Goal: Information Seeking & Learning: Learn about a topic

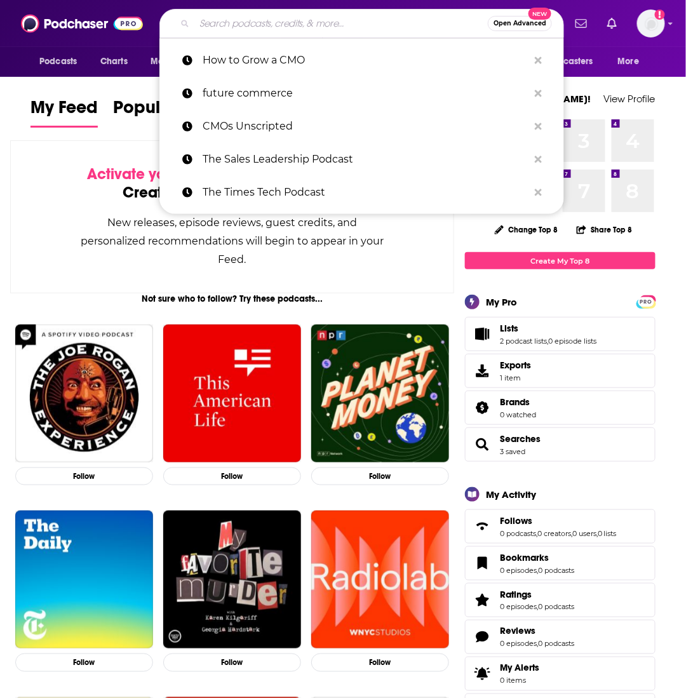
click at [248, 27] on input "Search podcasts, credits, & more..." at bounding box center [341, 23] width 294 height 20
click at [265, 20] on input "Search podcasts, credits, & more..." at bounding box center [341, 23] width 294 height 20
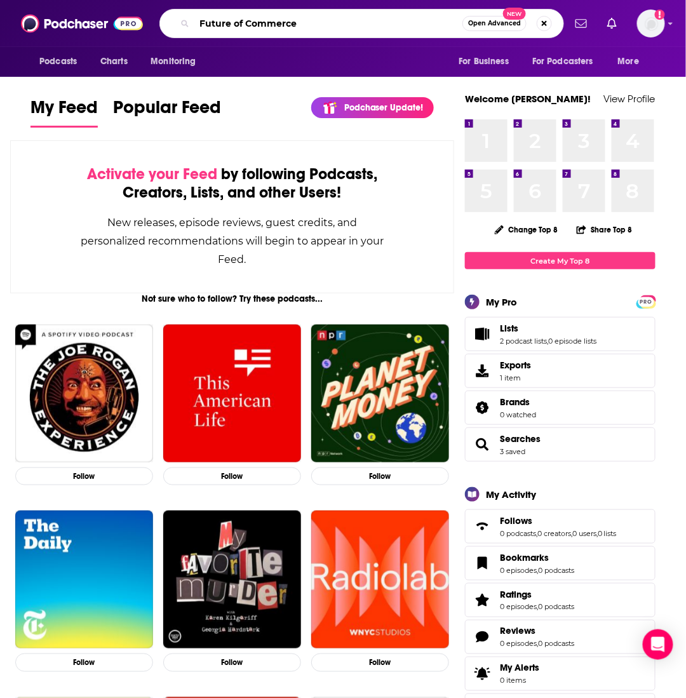
type input "Future of Commerce"
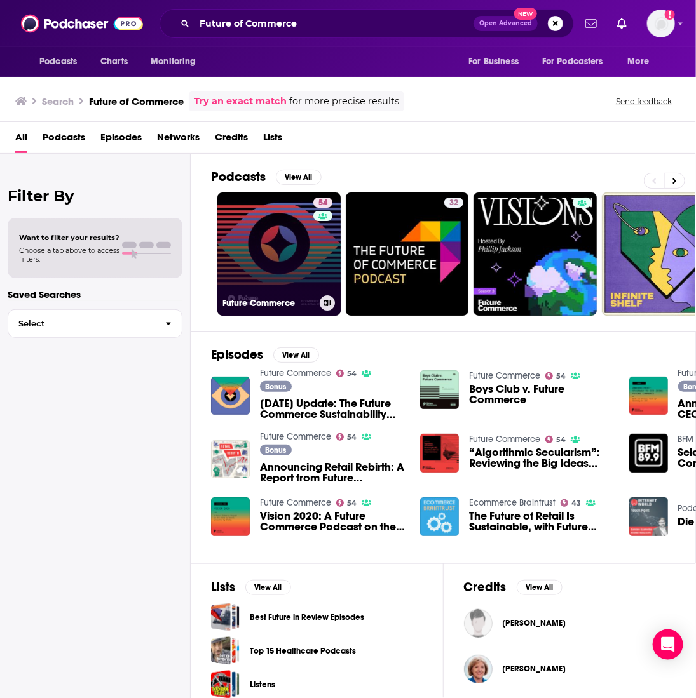
click at [242, 222] on link "54 Future Commerce" at bounding box center [278, 253] width 123 height 123
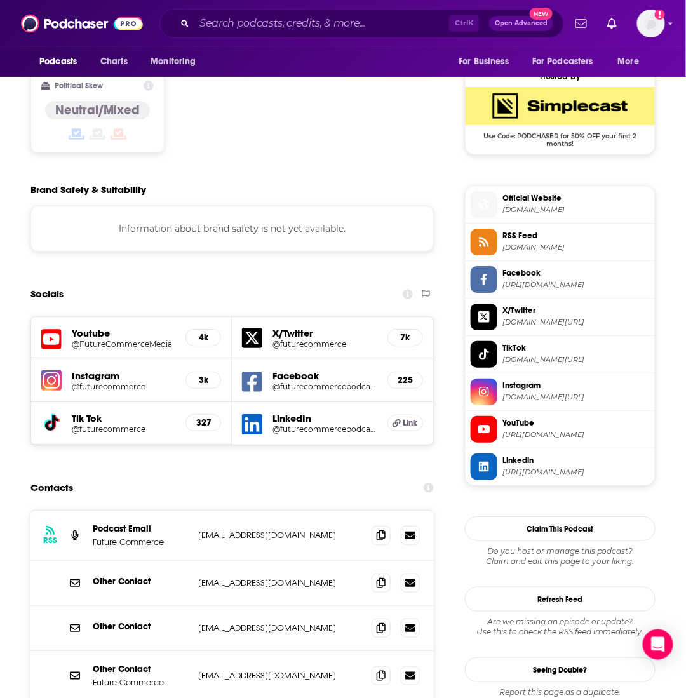
scroll to position [1271, 0]
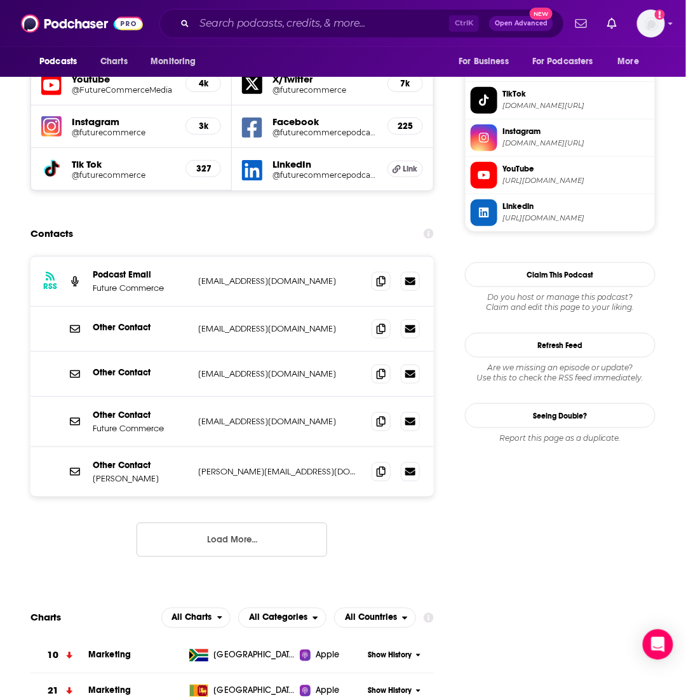
click at [244, 523] on button "Load More..." at bounding box center [232, 540] width 191 height 34
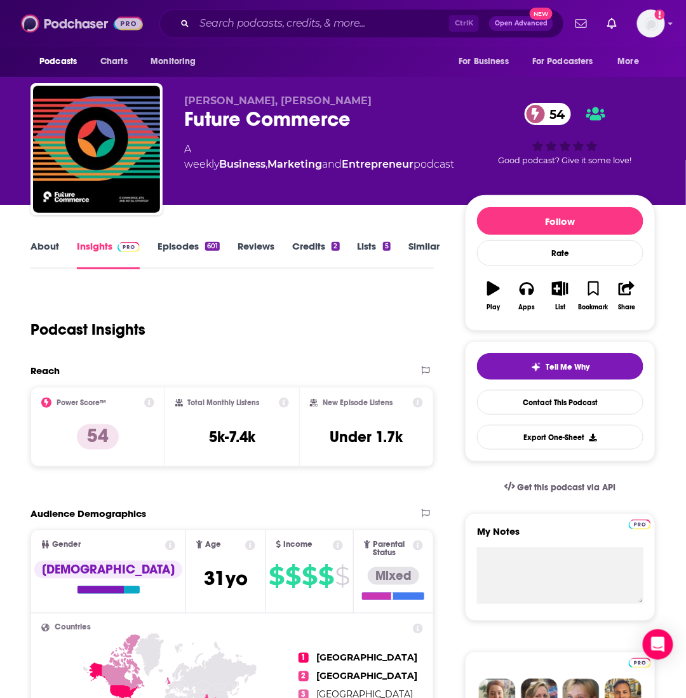
scroll to position [0, 0]
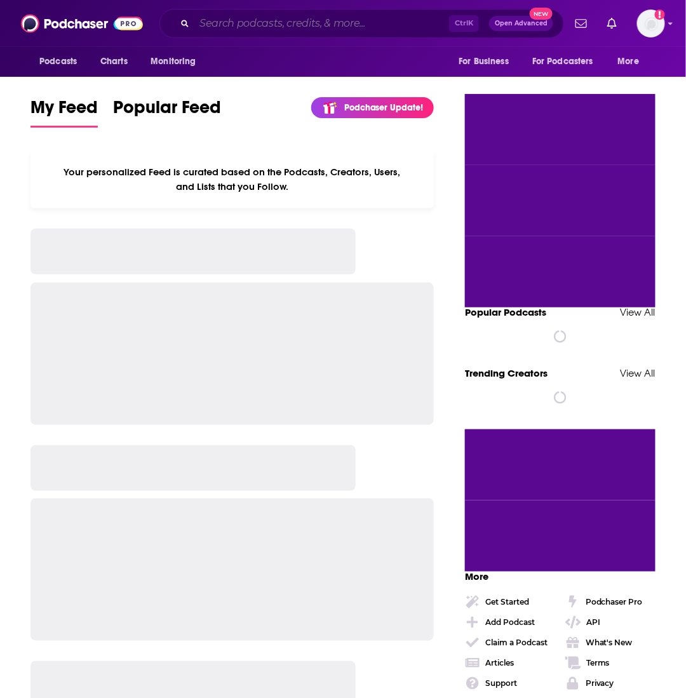
click at [337, 18] on input "Search podcasts, credits, & more..." at bounding box center [321, 23] width 255 height 20
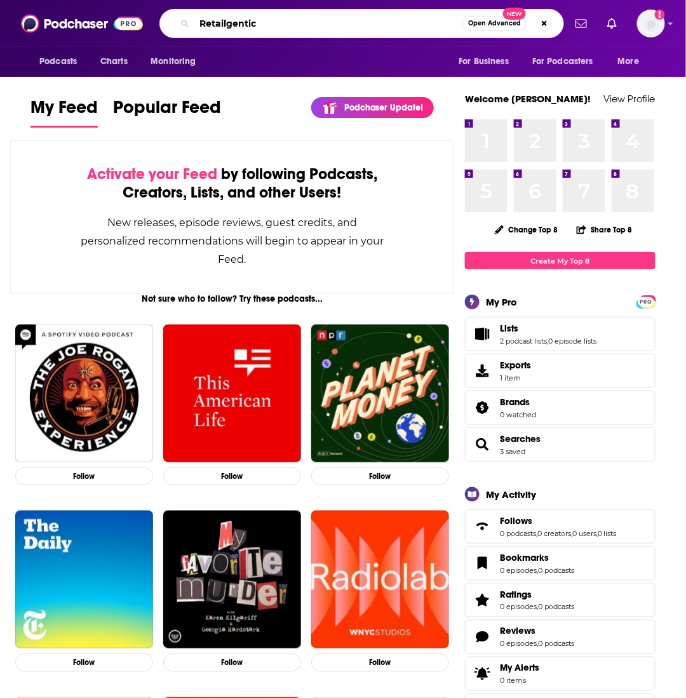
type input "Retailgentic"
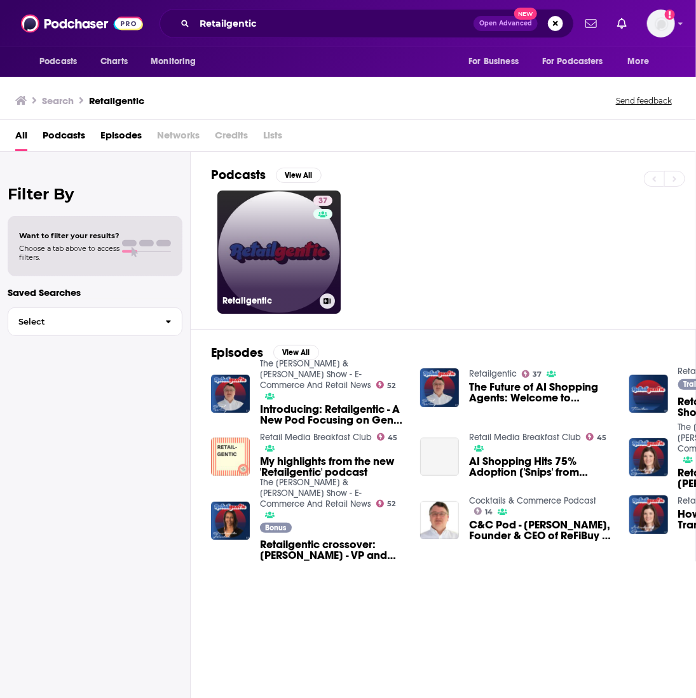
click at [297, 234] on link "37 Retailgentic" at bounding box center [278, 252] width 123 height 123
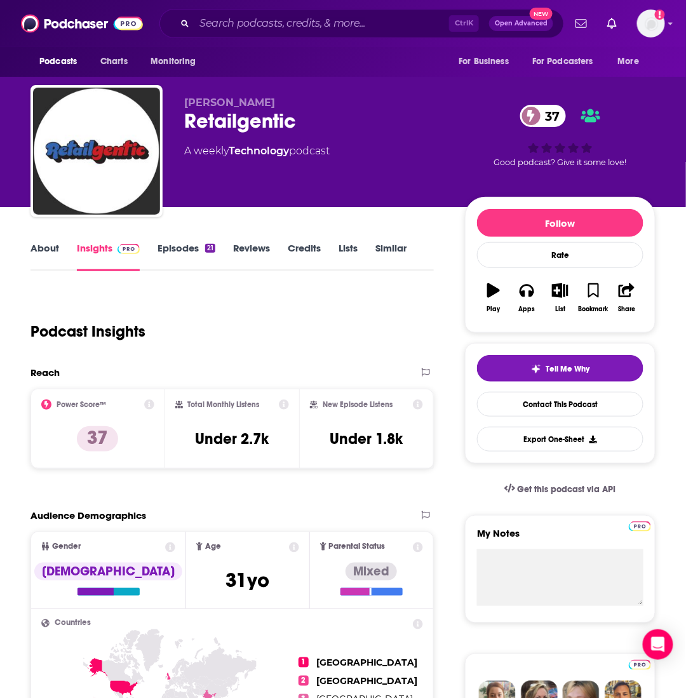
click at [37, 249] on link "About" at bounding box center [44, 256] width 29 height 29
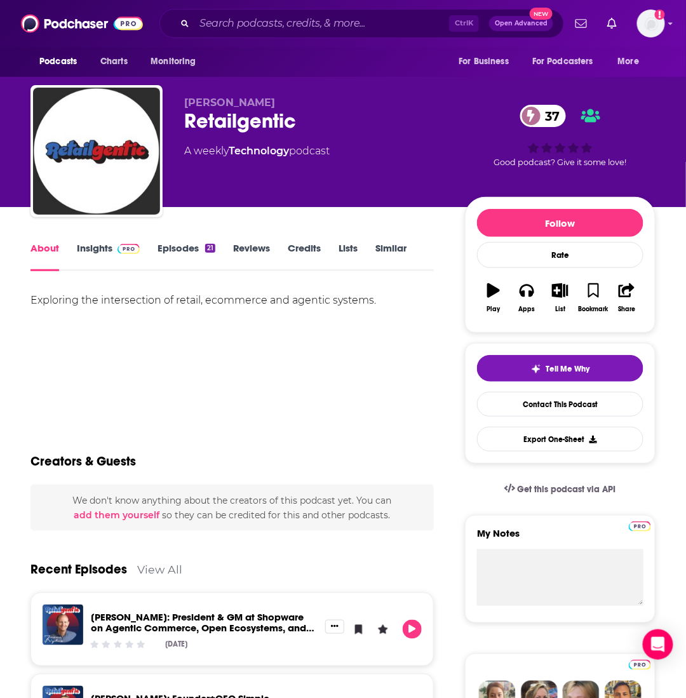
click at [101, 253] on link "Insights" at bounding box center [108, 256] width 63 height 29
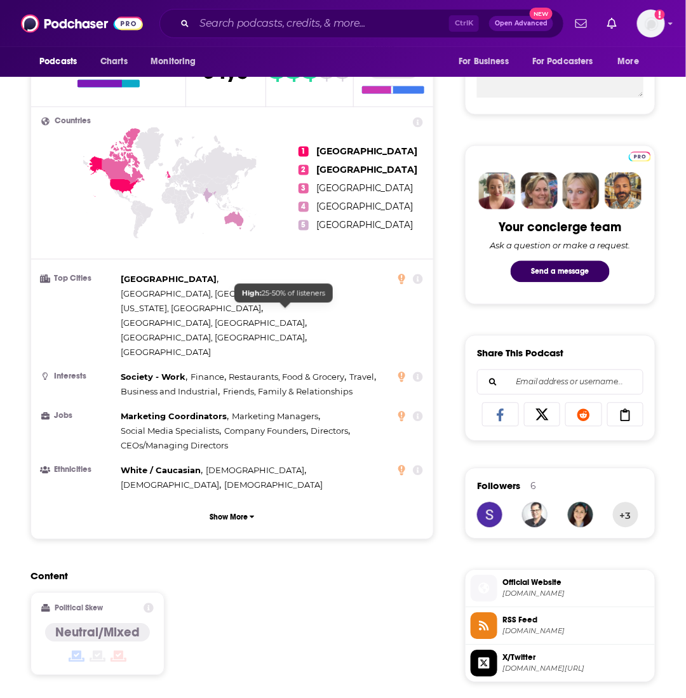
scroll to position [64, 0]
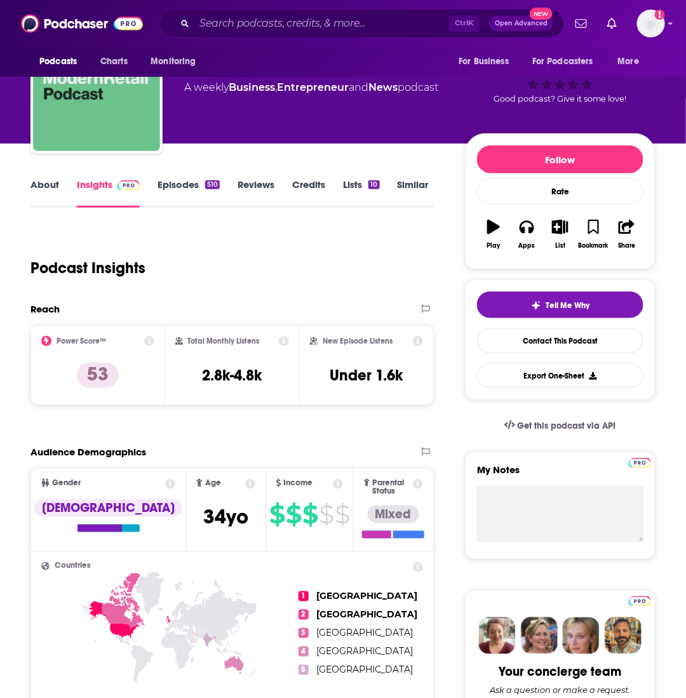
click at [43, 192] on link "About" at bounding box center [44, 193] width 29 height 29
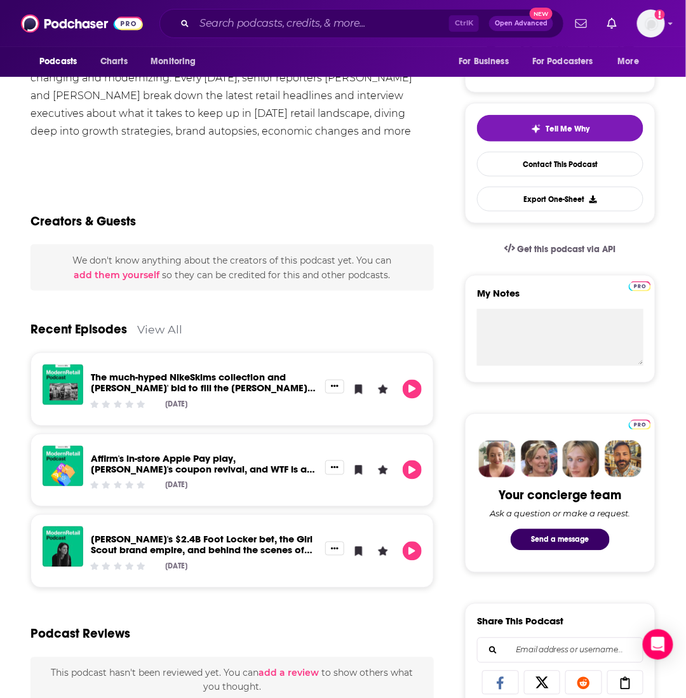
scroll to position [113, 0]
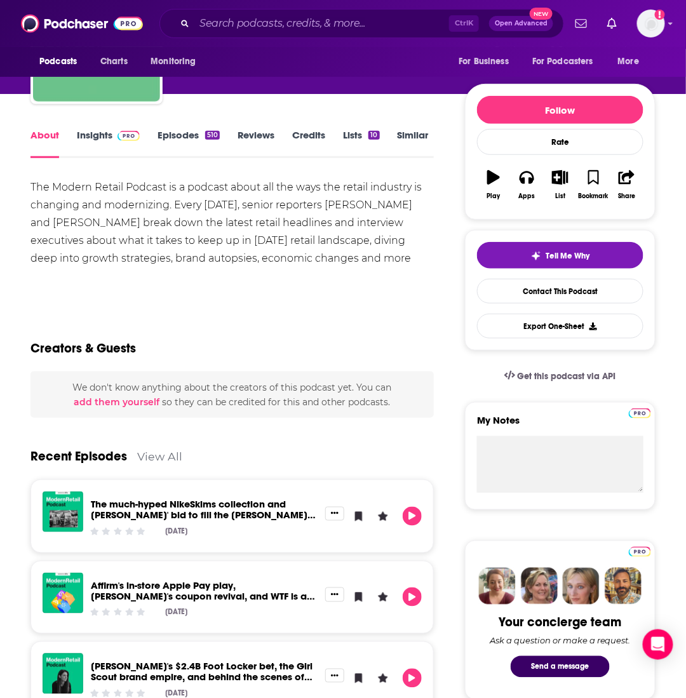
click at [78, 137] on link "Insights" at bounding box center [108, 143] width 63 height 29
